Goal: Task Accomplishment & Management: Manage account settings

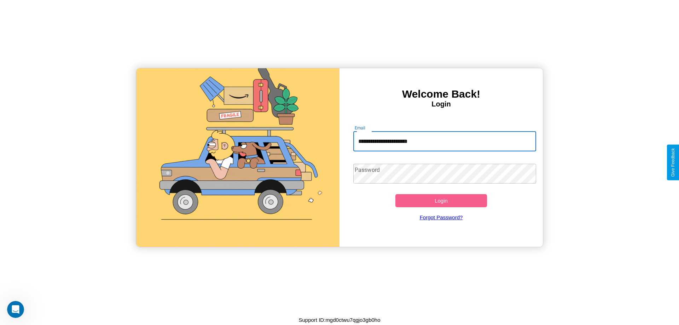
type input "**********"
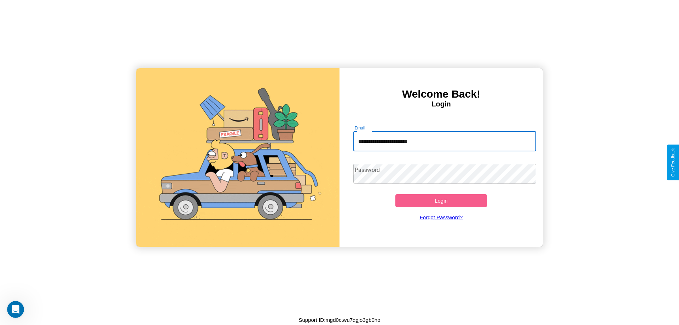
click at [441, 201] on button "Login" at bounding box center [442, 200] width 92 height 13
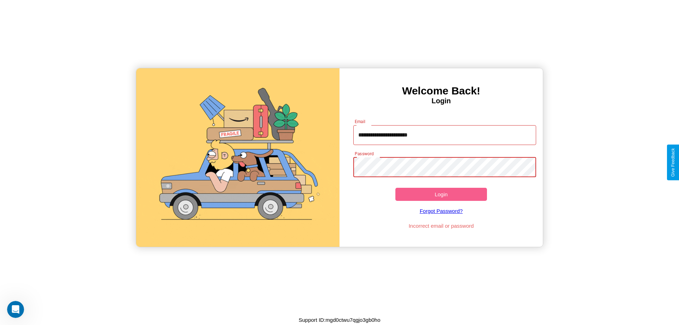
click at [441, 194] on button "Login" at bounding box center [442, 194] width 92 height 13
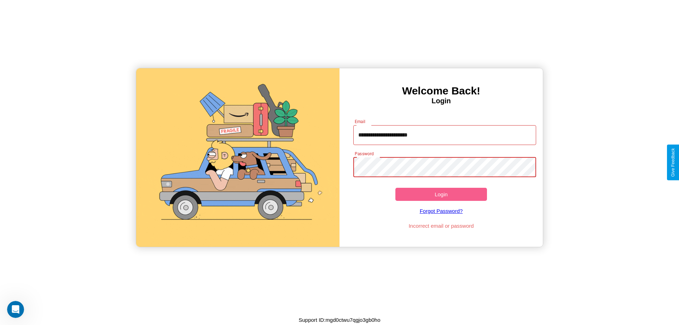
click at [441, 194] on button "Login" at bounding box center [442, 194] width 92 height 13
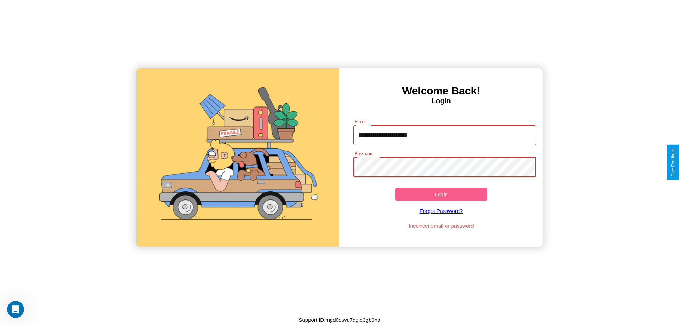
click at [441, 194] on button "Login" at bounding box center [442, 194] width 92 height 13
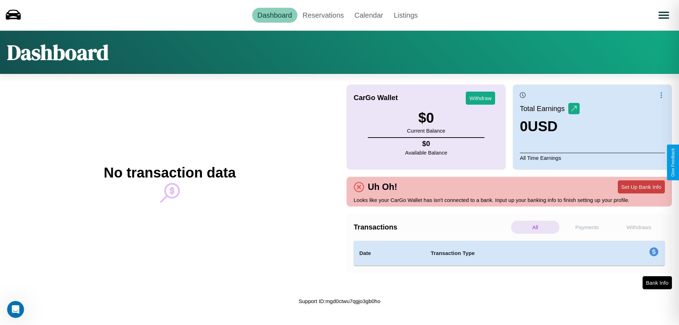
click at [641, 187] on button "Set Up Bank Info" at bounding box center [641, 186] width 47 height 13
